Goal: Information Seeking & Learning: Learn about a topic

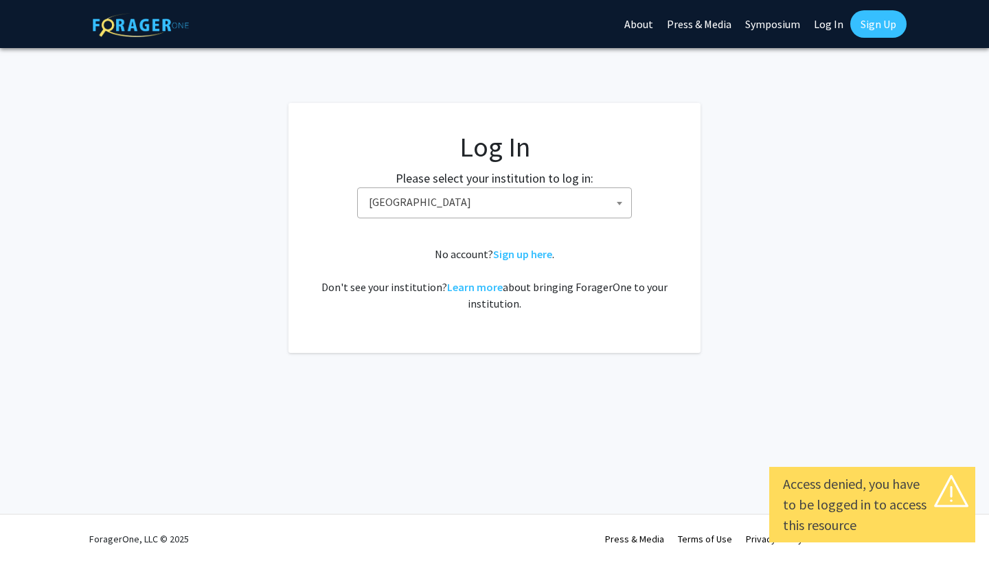
click at [599, 196] on span "[GEOGRAPHIC_DATA]" at bounding box center [497, 202] width 268 height 28
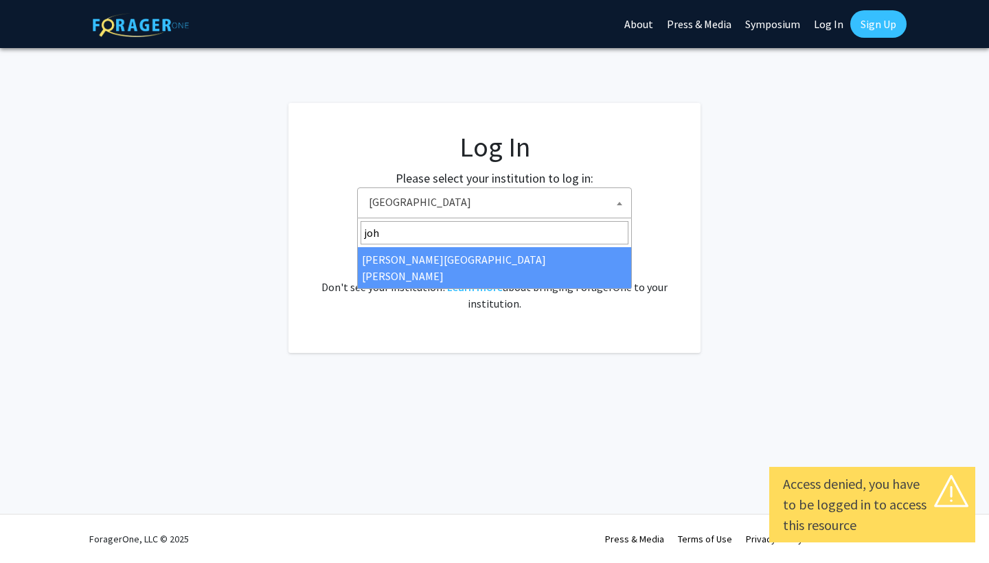
type input "[PERSON_NAME]"
select select "1"
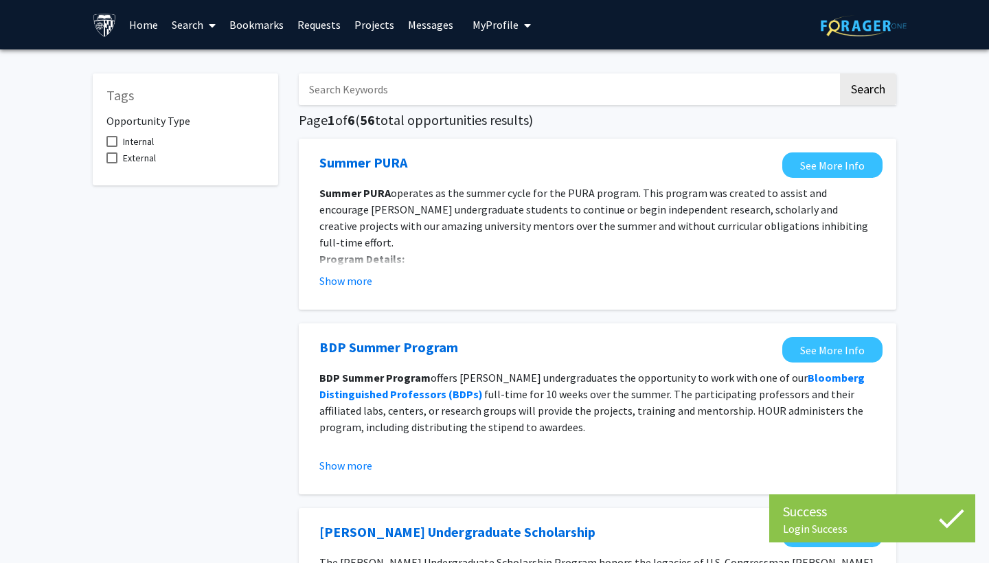
scroll to position [5, 0]
click at [127, 143] on span "Internal" at bounding box center [138, 141] width 31 height 16
click at [112, 147] on input "Internal" at bounding box center [111, 147] width 1 height 1
checkbox input "true"
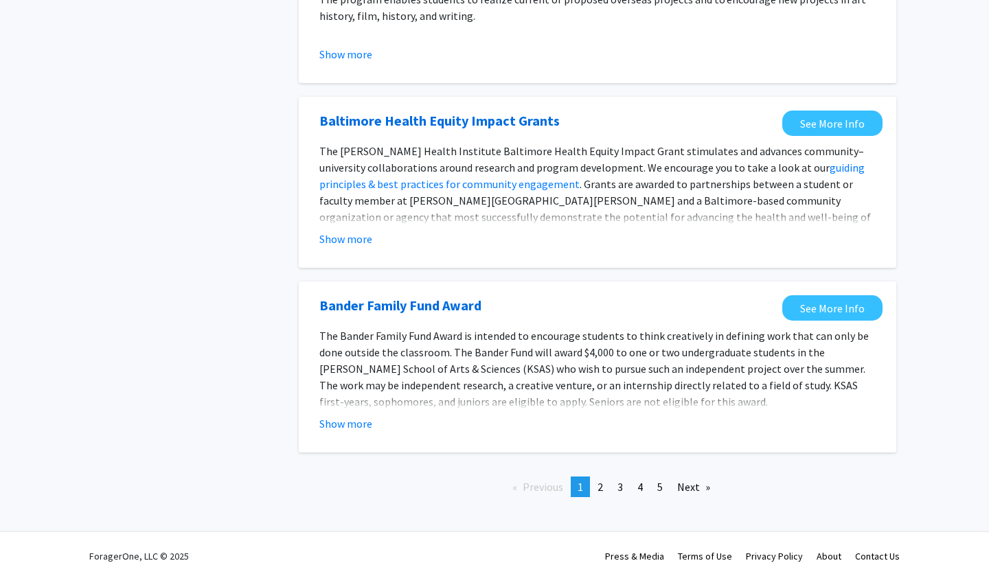
scroll to position [1463, 0]
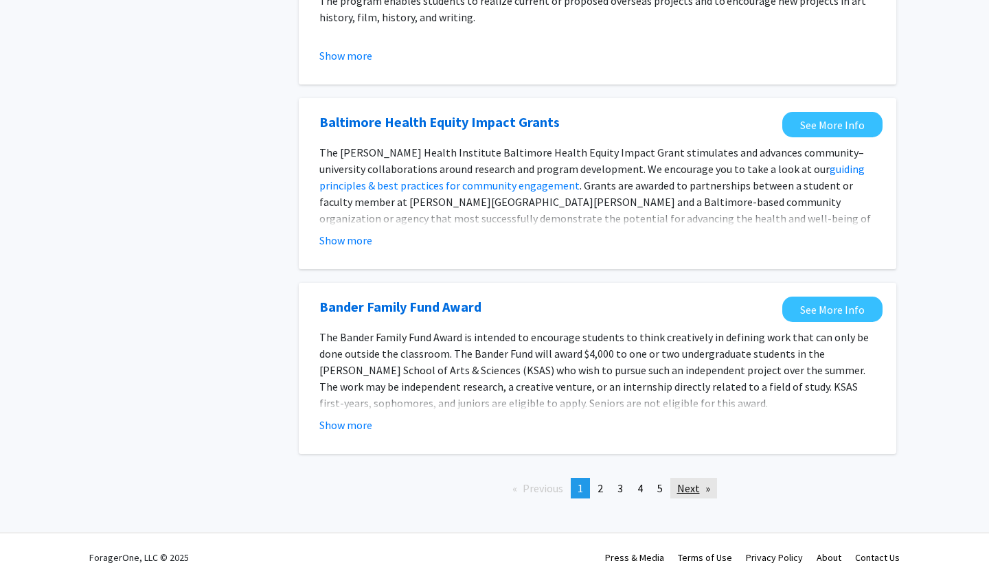
click at [696, 490] on link "Next page" at bounding box center [693, 488] width 47 height 21
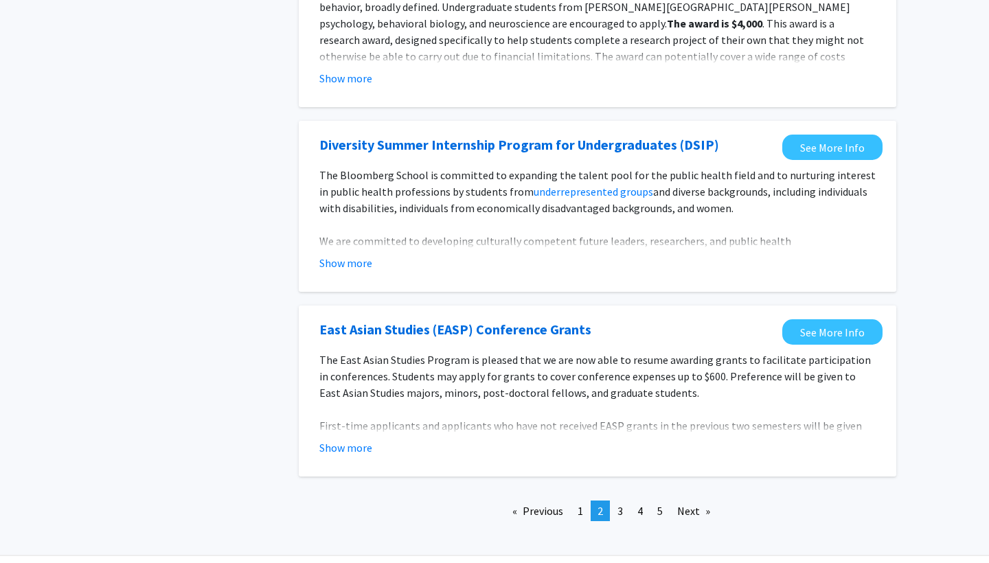
scroll to position [1519, 0]
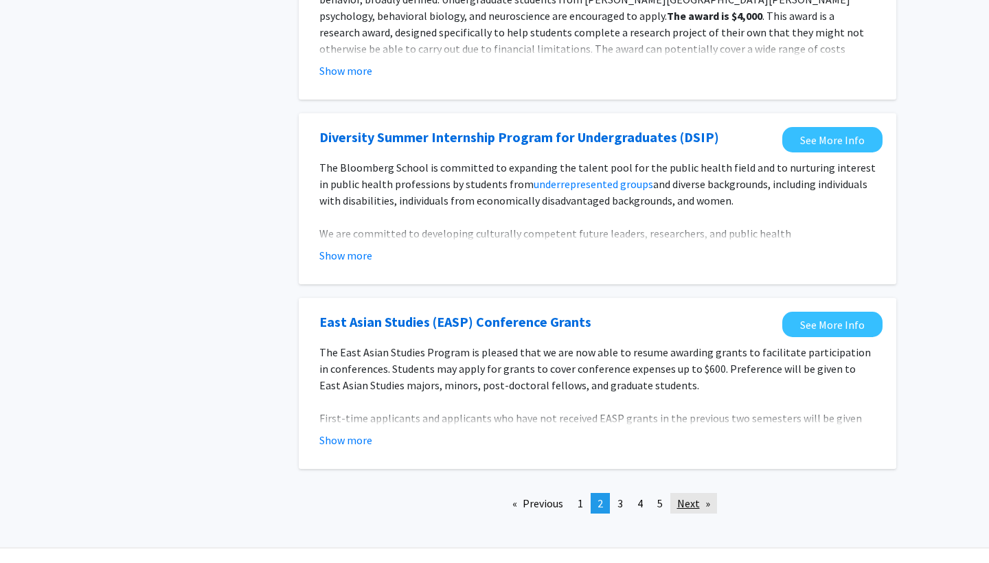
click at [707, 502] on link "Next page" at bounding box center [693, 503] width 47 height 21
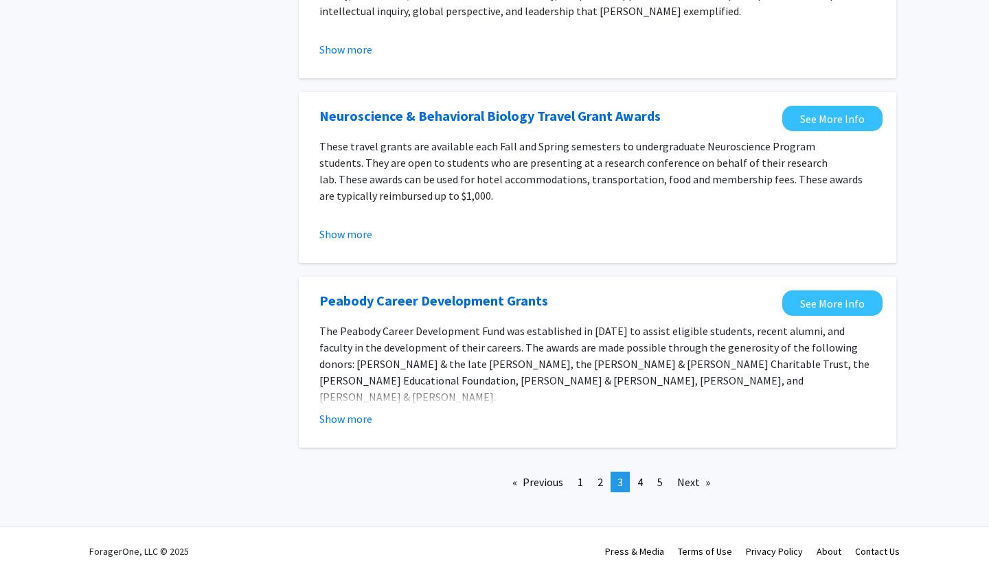
scroll to position [1517, 0]
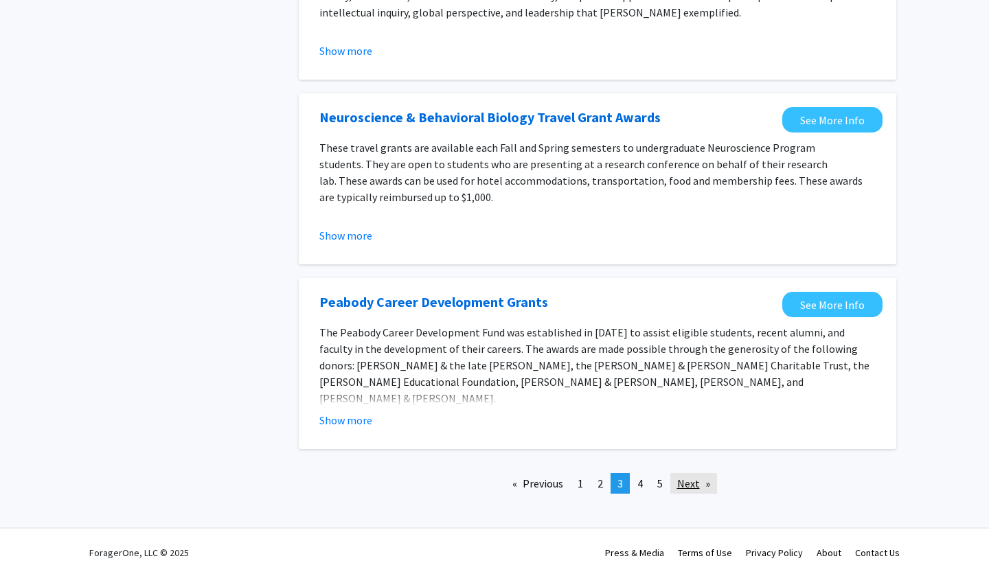
click at [694, 473] on link "Next page" at bounding box center [693, 483] width 47 height 21
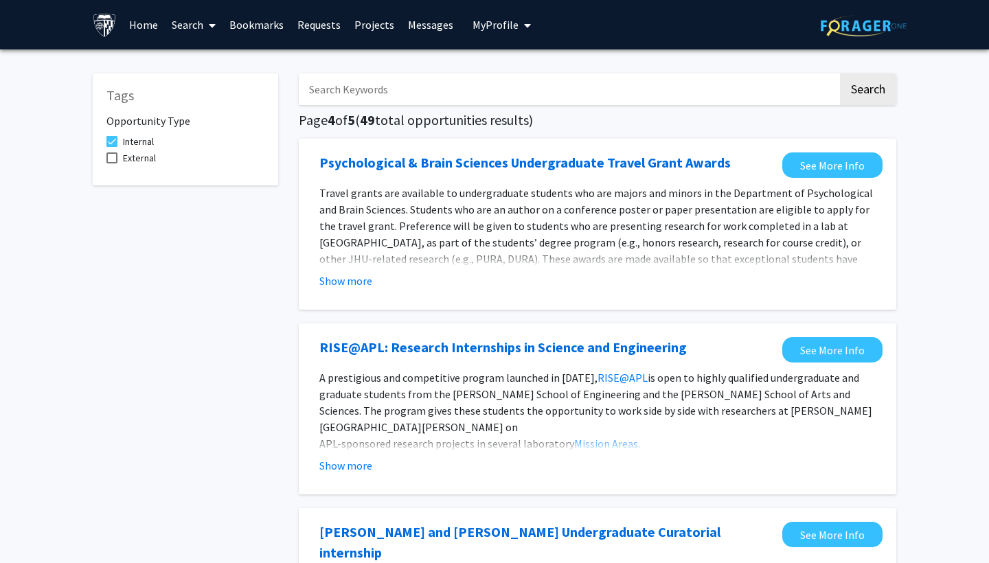
click at [370, 466] on button "Show more" at bounding box center [345, 465] width 53 height 16
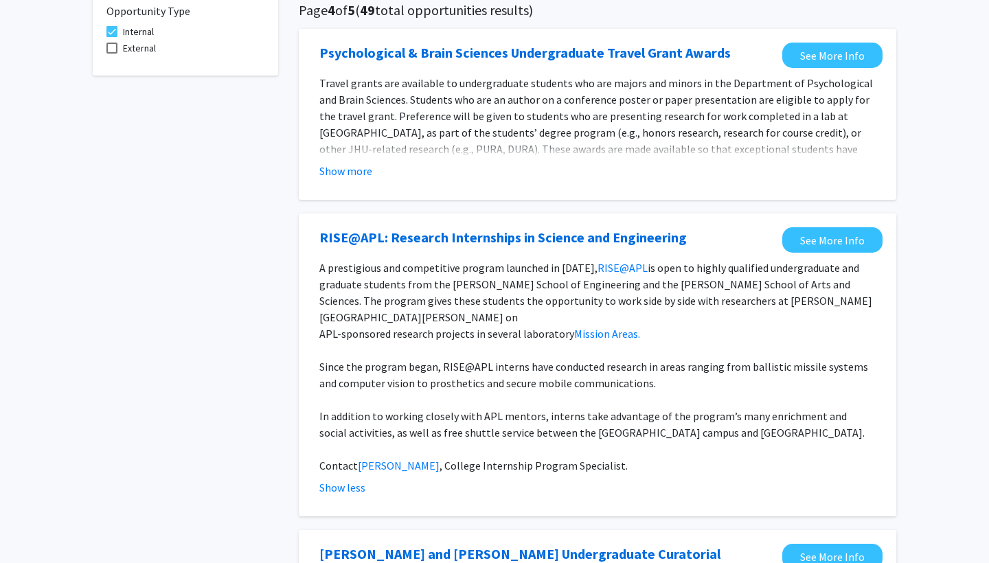
scroll to position [115, 0]
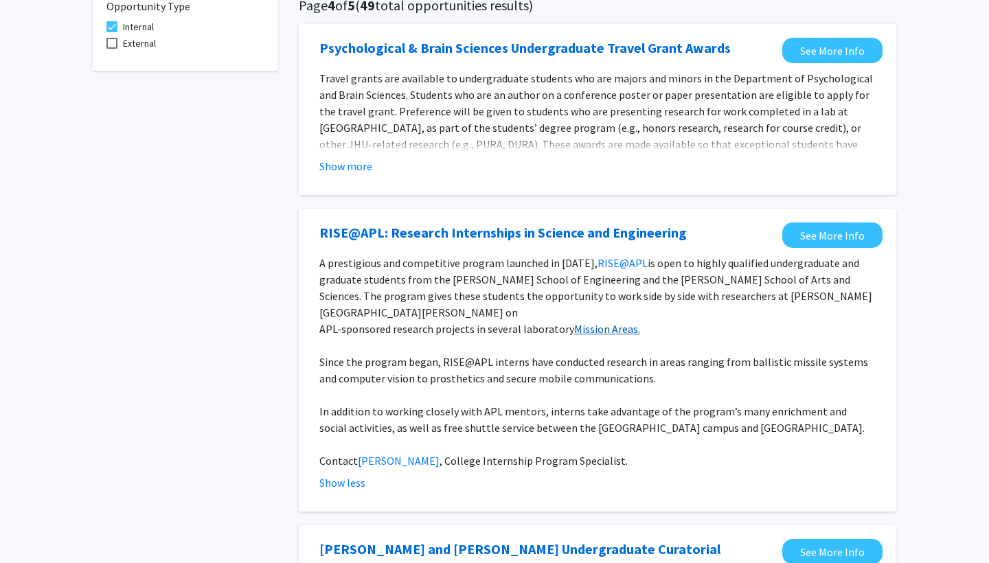
click at [586, 322] on link "Mission Areas." at bounding box center [607, 329] width 66 height 14
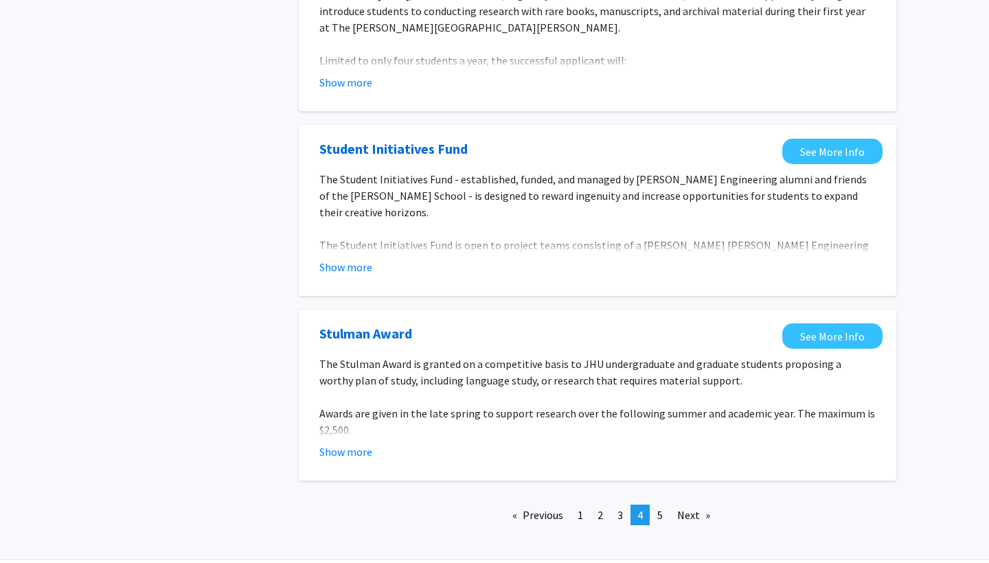
scroll to position [1632, 0]
click at [695, 505] on link "Next page" at bounding box center [693, 515] width 47 height 21
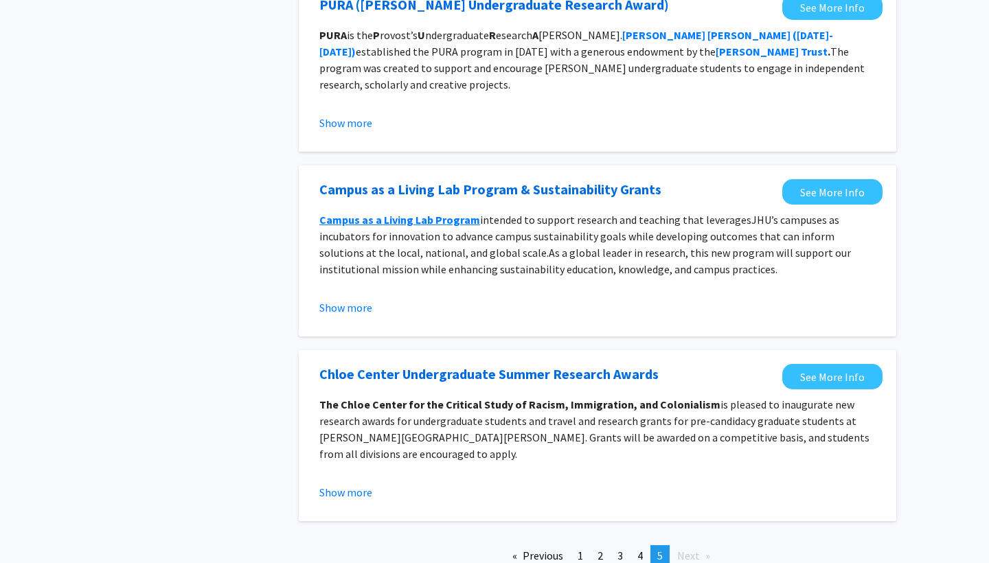
scroll to position [1239, 0]
